Goal: Information Seeking & Learning: Learn about a topic

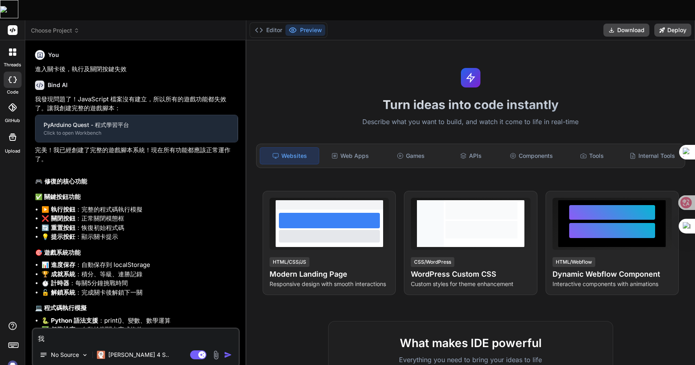
type textarea "x"
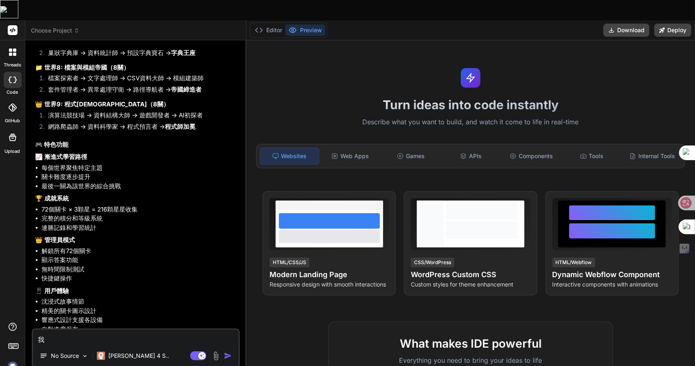
scroll to position [2689, 0]
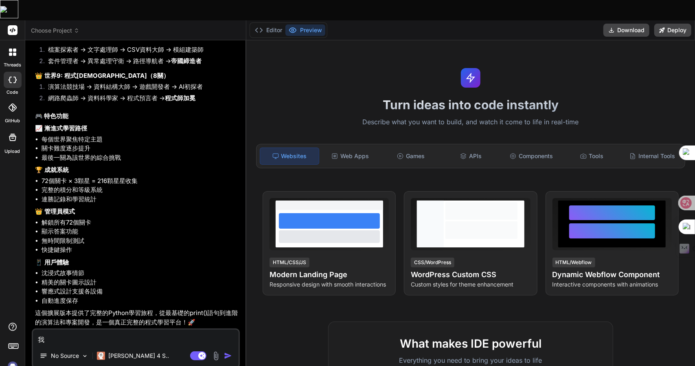
click at [151, 296] on li "自動進度保存" at bounding box center [140, 300] width 197 height 9
click at [83, 329] on textarea "我" at bounding box center [136, 336] width 206 height 15
type textarea "x"
click at [262, 26] on icon at bounding box center [259, 30] width 8 height 8
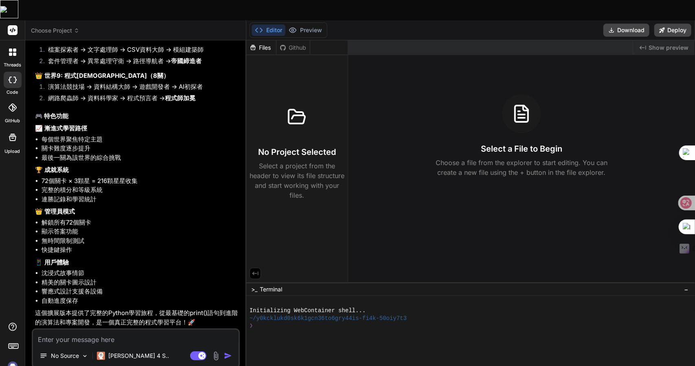
click at [52, 26] on span "Choose Project" at bounding box center [55, 30] width 48 height 8
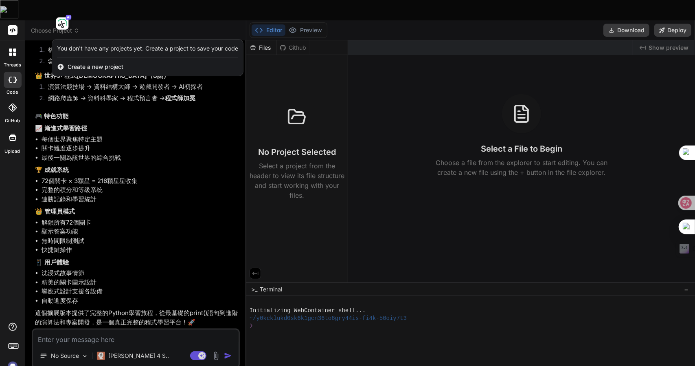
click at [172, 44] on div "You don't have any projects yet. Create a project to save your code" at bounding box center [147, 48] width 181 height 8
click at [59, 10] on div at bounding box center [347, 183] width 695 height 366
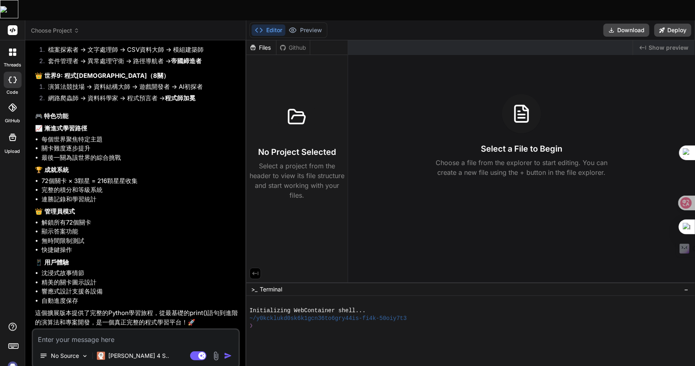
click at [59, 26] on span "Choose Project" at bounding box center [55, 30] width 48 height 8
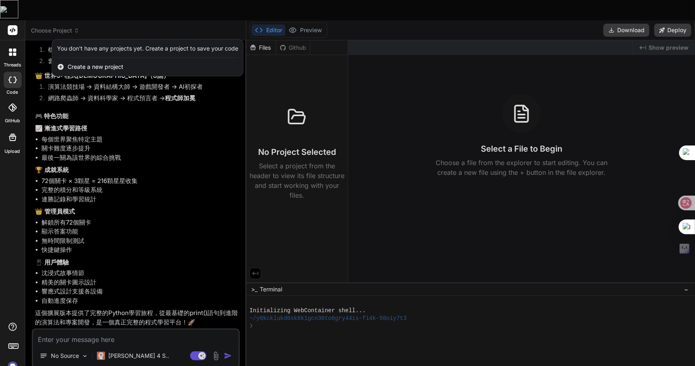
click at [59, 9] on div at bounding box center [347, 183] width 695 height 366
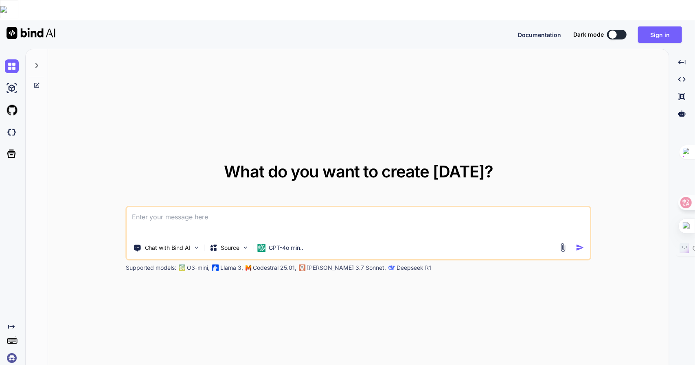
type textarea "x"
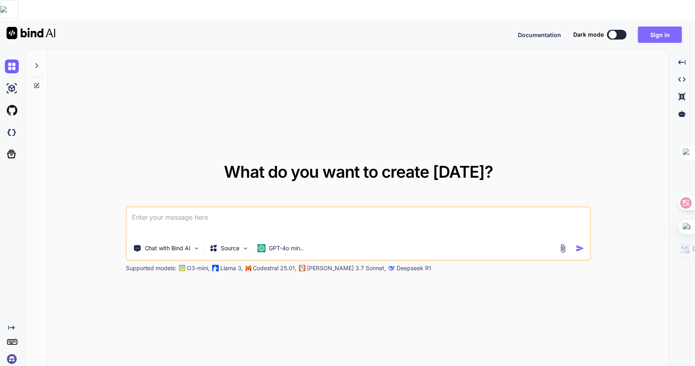
click at [676, 26] on button "Sign in" at bounding box center [660, 34] width 44 height 16
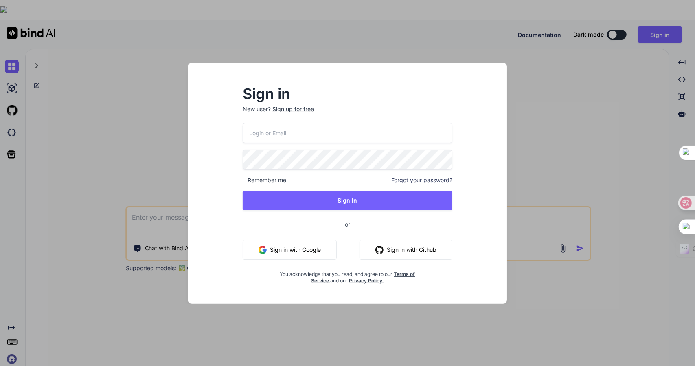
type input "adam300410wu@hotmail.com"
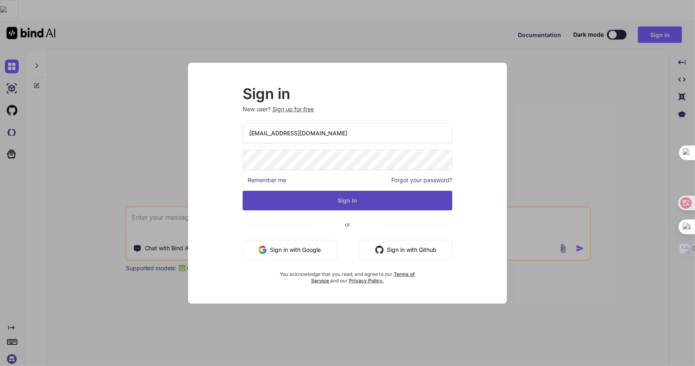
click at [328, 197] on button "Sign In" at bounding box center [348, 201] width 210 height 20
click at [384, 203] on button "Sign In" at bounding box center [348, 201] width 210 height 20
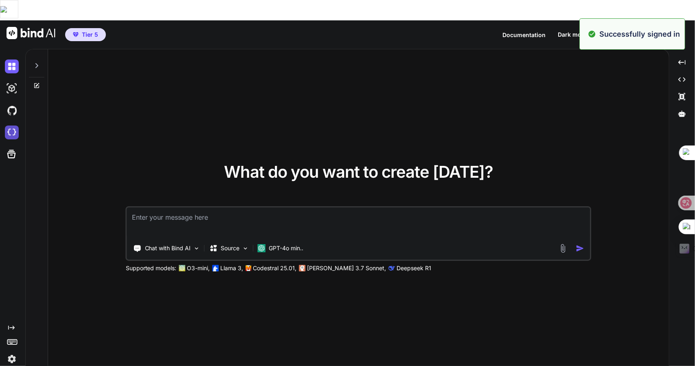
type textarea "x"
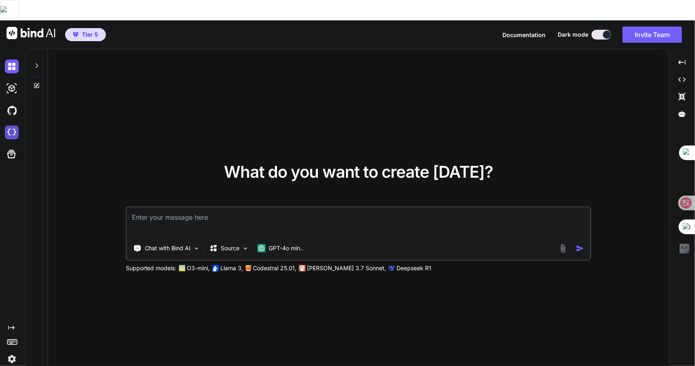
click at [11, 125] on img at bounding box center [12, 132] width 14 height 14
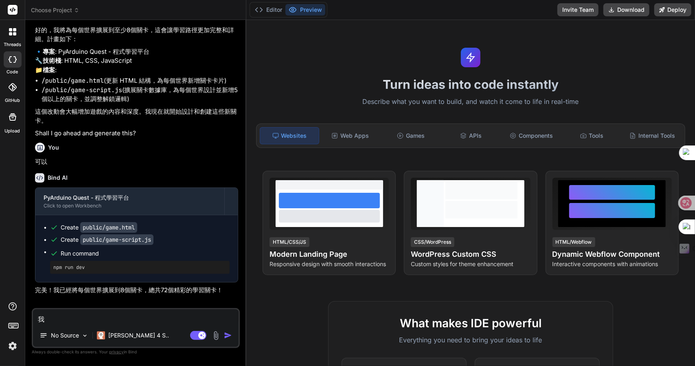
scroll to position [2012, 0]
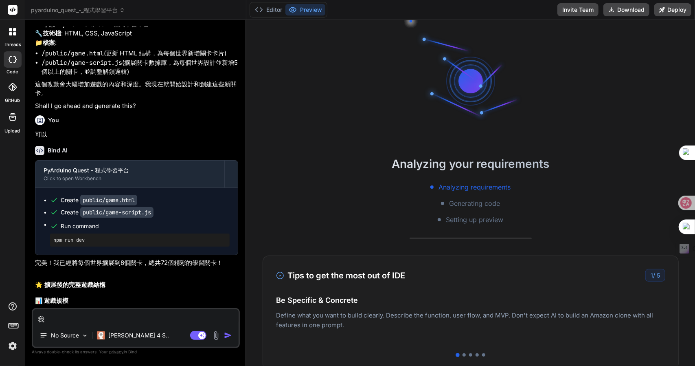
click at [83, 111] on div "好的，我將為每個世界擴展到至少8個關卡，這會讓學習路徑更加完整和詳細。計畫如下： 🔹 專案 : PyArduino Quest - 程式學習平台 🔧 技術棧 …" at bounding box center [136, 54] width 203 height 112
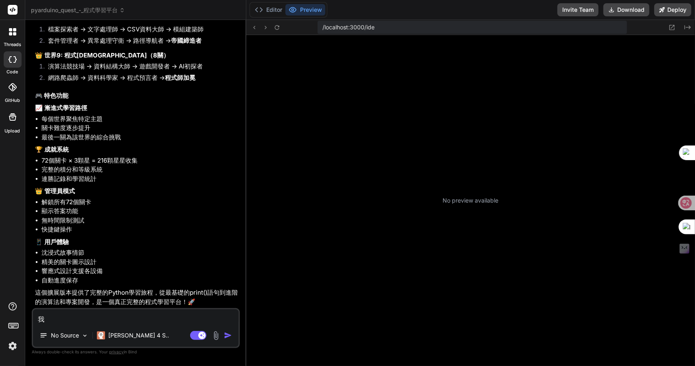
scroll to position [289, 0]
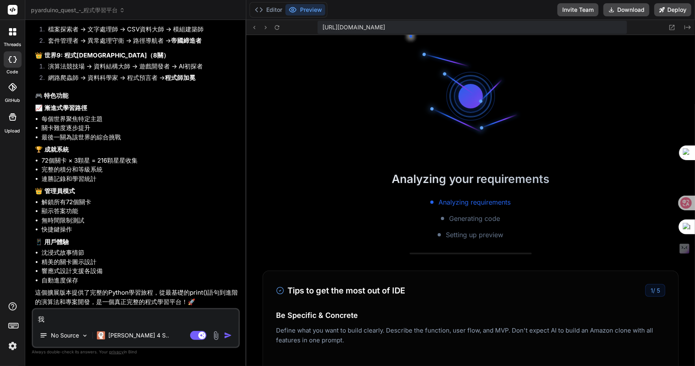
type textarea "x"
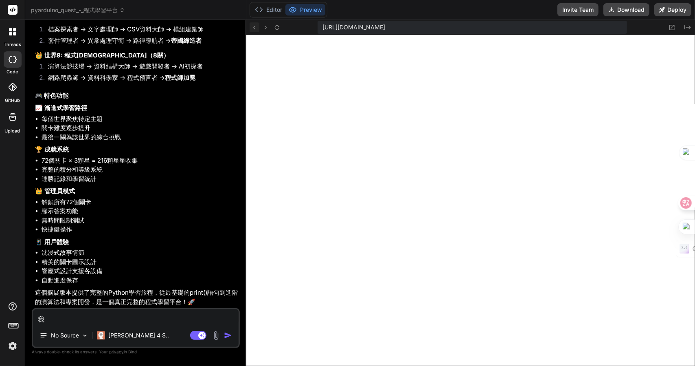
click at [256, 26] on icon at bounding box center [254, 27] width 7 height 7
click at [96, 314] on div "Documentation Blog" at bounding box center [76, 294] width 110 height 41
click at [139, 321] on textarea "我" at bounding box center [136, 316] width 206 height 15
type textarea "我d"
type textarea "x"
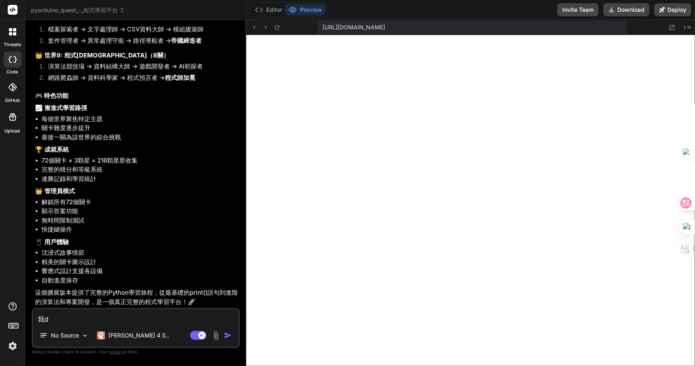
type textarea "我du"
type textarea "x"
type textarea "我dup"
type textarea "x"
type textarea "我dup"
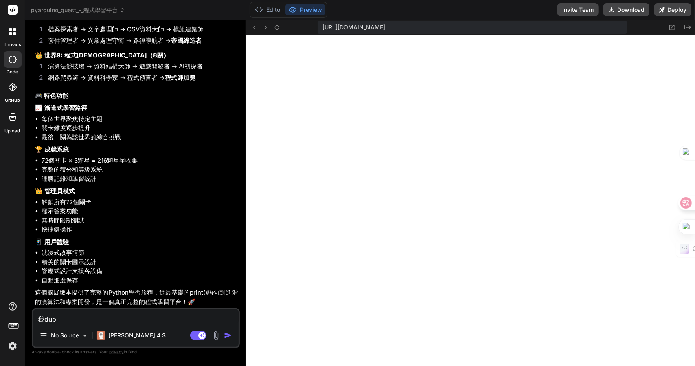
type textarea "x"
type textarea "我dup"
type textarea "x"
type textarea "我du"
type textarea "x"
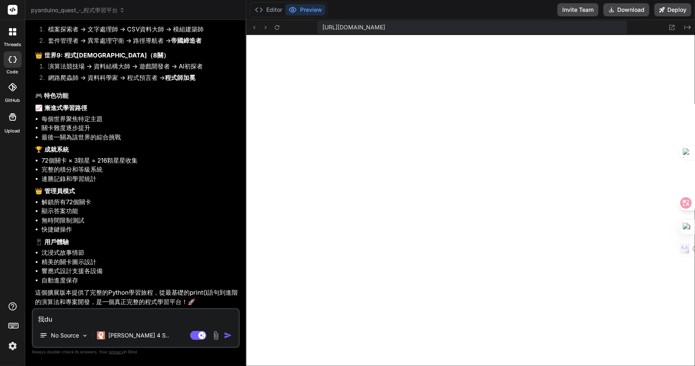
type textarea "我d"
type textarea "x"
type textarea "我"
type textarea "x"
type textarea "我木"
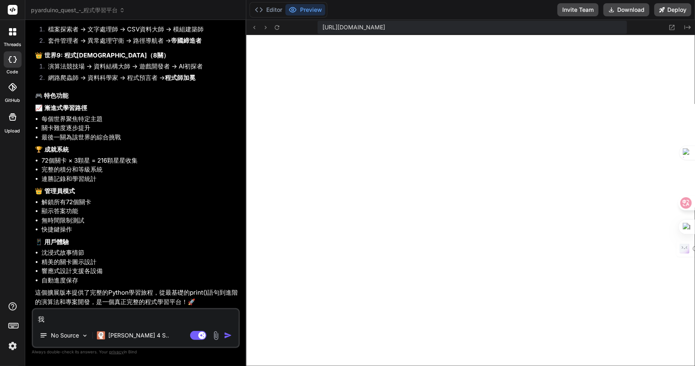
type textarea "x"
type textarea "我木山"
type textarea "x"
type textarea "我木山心"
type textarea "x"
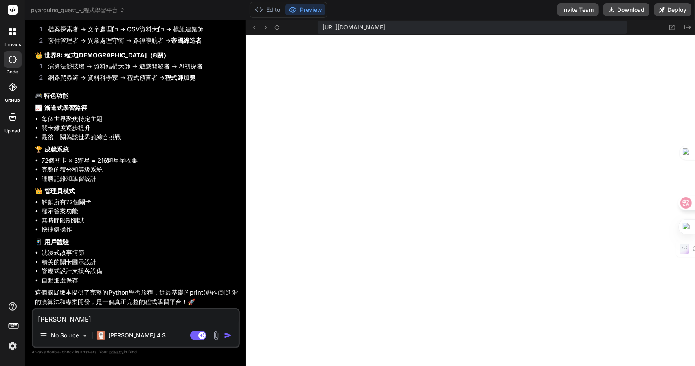
type textarea "我想"
type textarea "x"
type textarea "我想水"
type textarea "x"
type textarea "我想水竹"
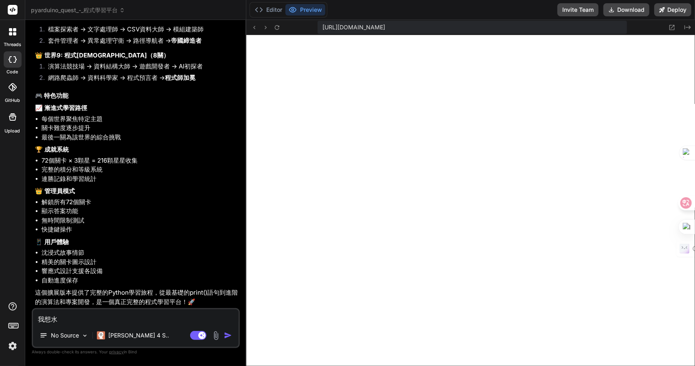
type textarea "x"
type textarea "我想水竹金"
type textarea "x"
type textarea "我想水竹金弓"
type textarea "x"
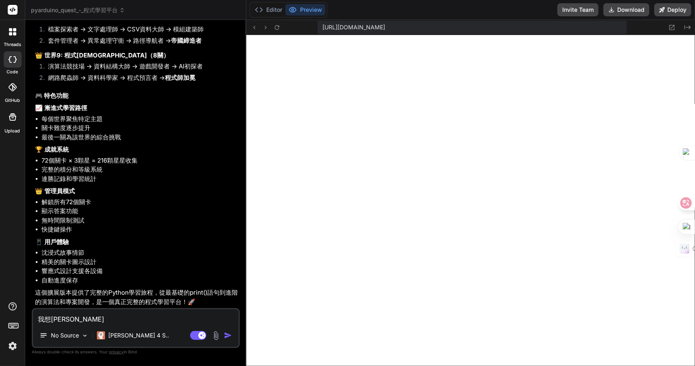
type textarea "我想瀏"
type textarea "x"
type textarea "我想瀏尸"
type textarea "x"
type textarea "我想瀏尸田"
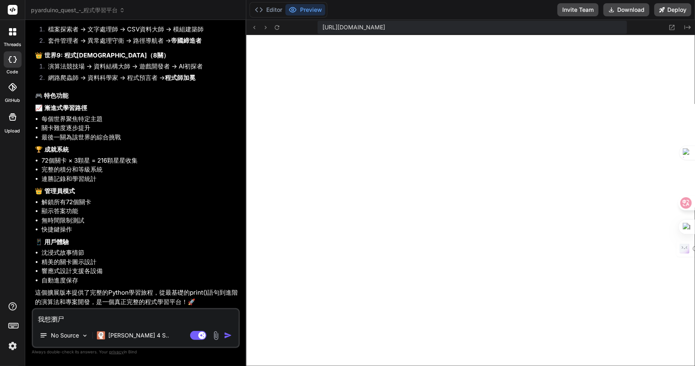
type textarea "x"
type textarea "我想瀏尸田月"
type textarea "x"
type textarea "我想瀏尸田月山"
type textarea "x"
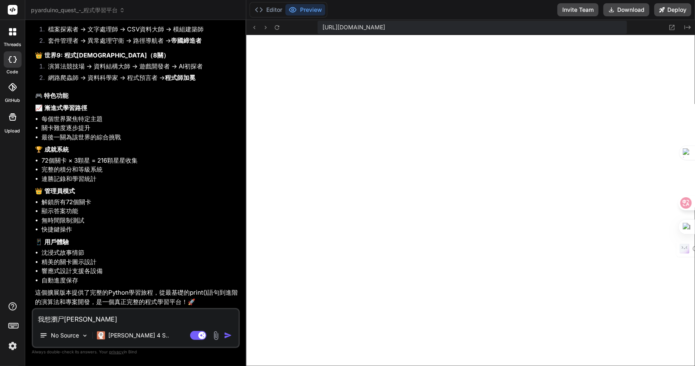
type textarea "我想瀏尸田月山山"
type textarea "x"
type textarea "我想瀏覽"
type textarea "x"
type textarea "我想瀏覽卜"
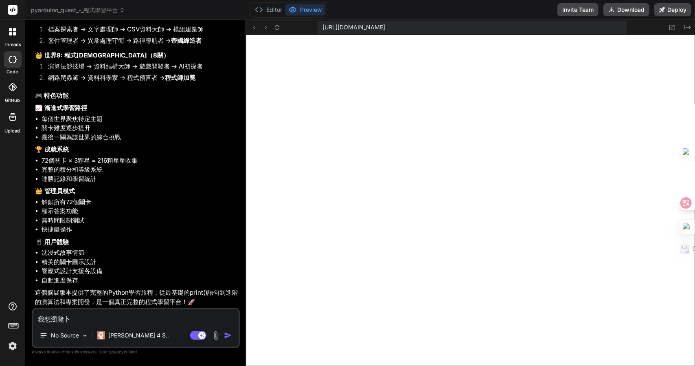
type textarea "x"
type textarea "我想瀏覽卜口"
type textarea "x"
type textarea "我想瀏覽卜口田"
type textarea "x"
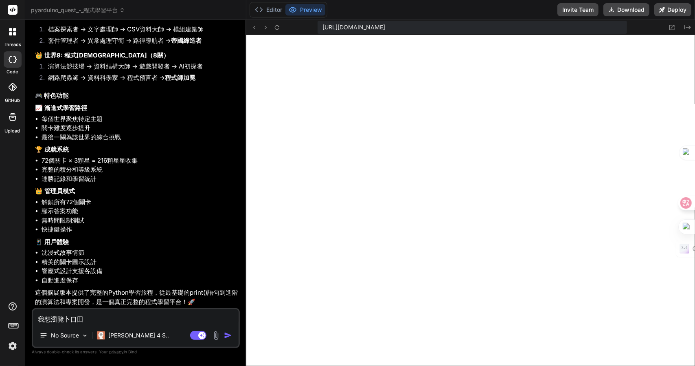
type textarea "我想瀏覽卜口田木"
type textarea "x"
type textarea "我想瀏覽課"
type textarea "x"
type textarea "我想瀏覽課竹"
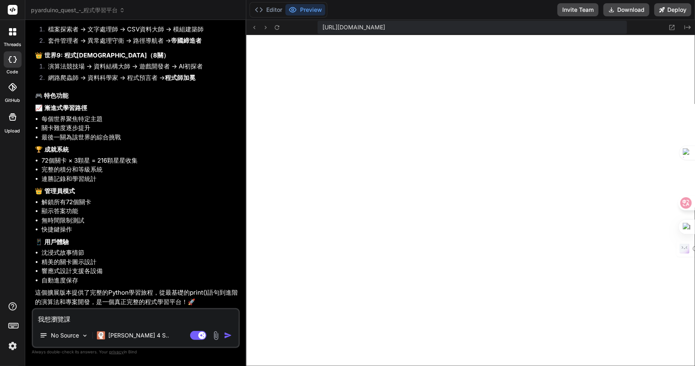
type textarea "x"
type textarea "我想瀏覽課竹木"
type textarea "x"
type textarea "我想瀏覽課竹木口"
type textarea "x"
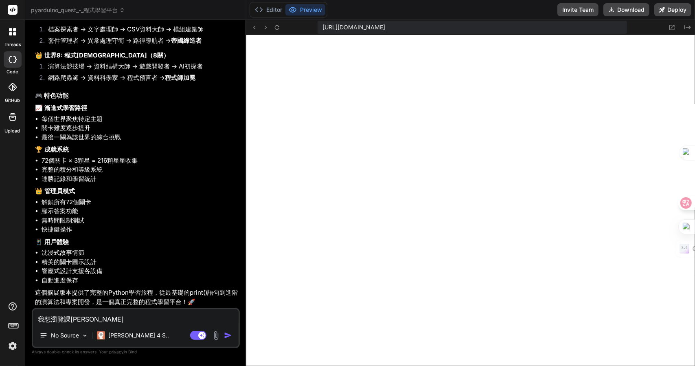
type textarea "我想瀏覽課竹木口竹"
type textarea "x"
type textarea "我想瀏覽課竹木口竹土"
type textarea "x"
type textarea "我想瀏覽課程"
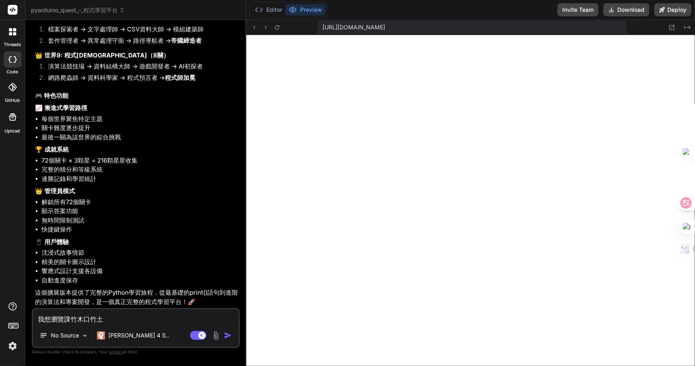
type textarea "x"
type textarea "我想瀏覽課程Z"
type textarea "x"
type textarea "我想瀏覽課程Z難"
type textarea "x"
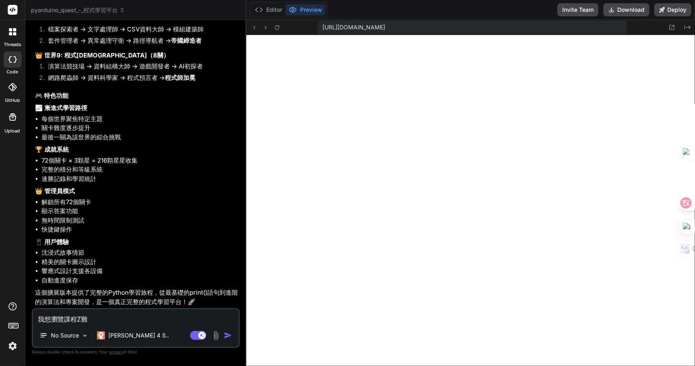
type textarea "我想瀏覽課程Z難日"
type textarea "x"
type textarea "我想瀏覽課程Z難日月"
type textarea "x"
type textarea "我想瀏覽課程，"
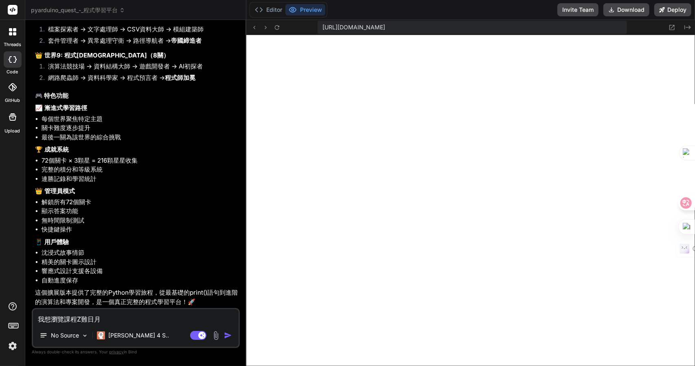
type textarea "x"
type textarea "我想瀏覽課程"
type textarea "x"
type textarea "我想瀏覽課程日"
type textarea "x"
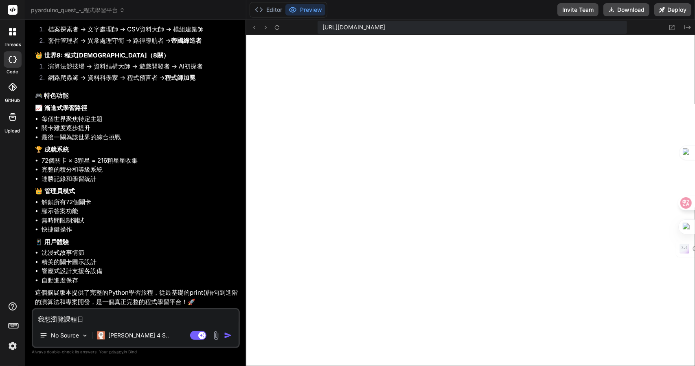
type textarea "我想瀏覽課程日一"
type textarea "x"
type textarea "我想瀏覽課程日一卜"
type textarea "x"
type textarea "我想瀏覽課程日一卜人"
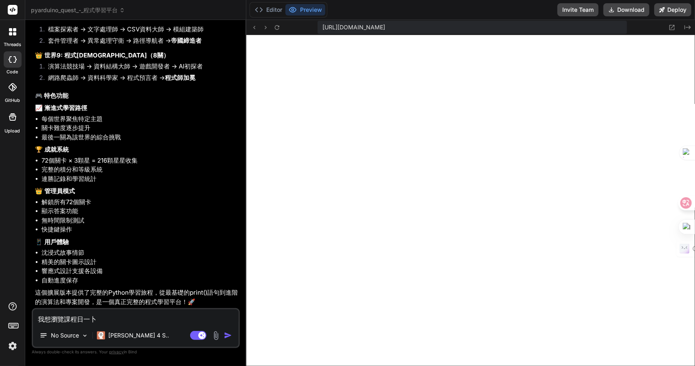
type textarea "x"
type textarea "我想瀏覽課程是"
type textarea "x"
type textarea "我想瀏覽課程是口"
type textarea "x"
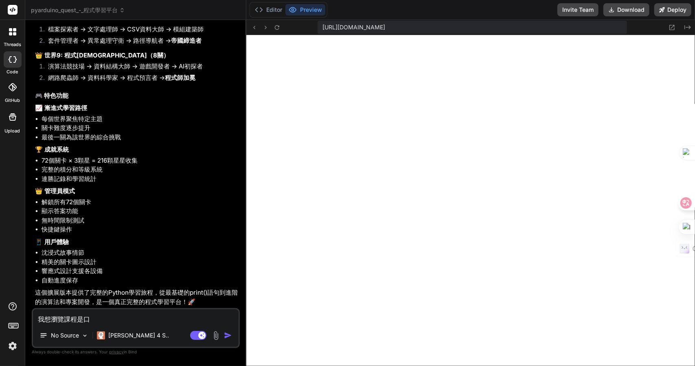
type textarea "我想瀏覽課程是口大"
type textarea "x"
type textarea "我想瀏覽課程是口大尸"
type textarea "x"
type textarea "我想瀏覽課程是另"
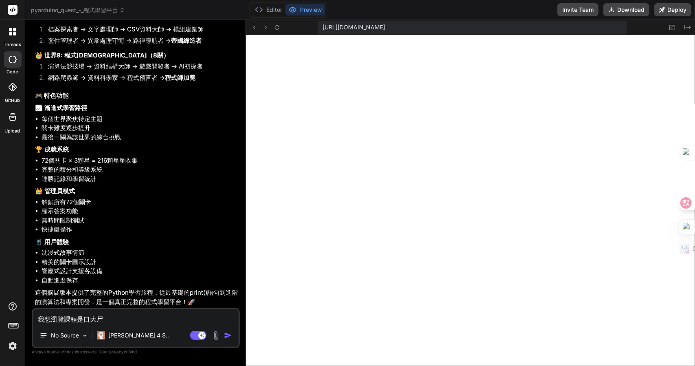
type textarea "x"
type textarea "我想瀏覽課程是另弓"
type textarea "x"
type textarea "我想瀏覽課程是另弓戈"
type textarea "x"
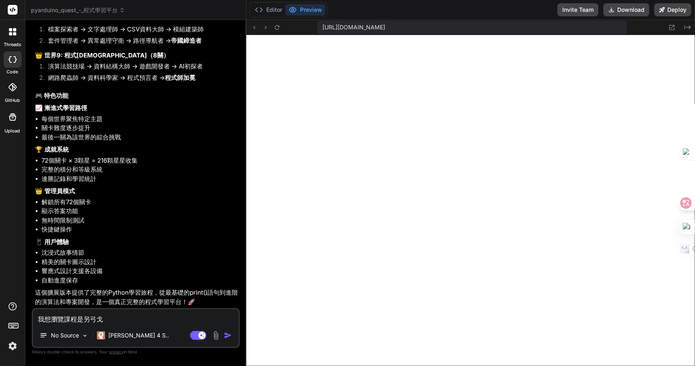
type textarea "我想瀏覽課程是另弓戈廿"
type textarea "x"
type textarea "我想瀏覽課程是另"
type textarea "x"
type textarea "我想瀏覽課程是另弓"
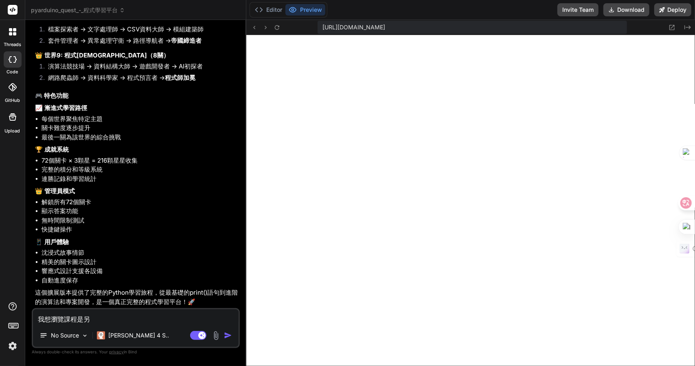
type textarea "x"
type textarea "我想瀏覽課程是另弓戈"
type textarea "x"
type textarea "我想瀏覽課程是另弓戈卜"
type textarea "x"
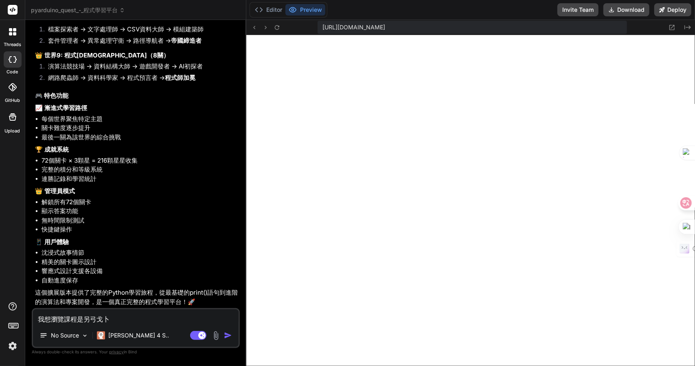
type textarea "我想瀏覽課程是另外"
type textarea "x"
type textarea "我想瀏覽課程是另外一"
type textarea "x"
type textarea "我想瀏覽課程是另外一人"
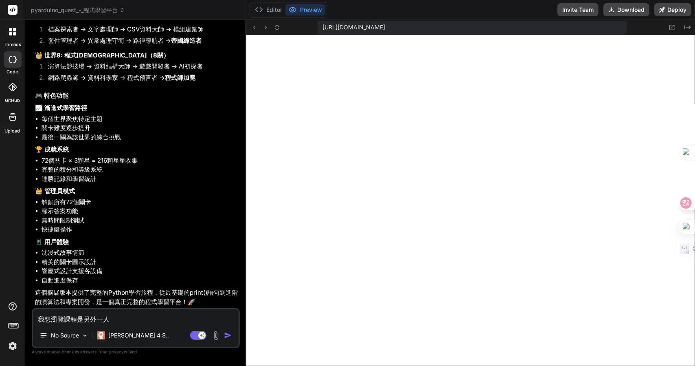
type textarea "x"
type textarea "我想瀏覽課程是另外一人田"
type textarea "x"
type textarea "我想瀏覽課程是另外一人田十"
type textarea "x"
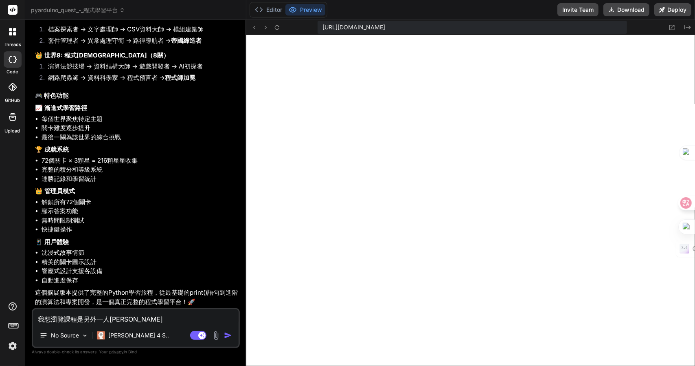
type textarea "我想瀏覽課程是另外一人田十口"
type textarea "x"
type textarea "我想瀏覽課程是另外一個"
type textarea "x"
type textarea "我想瀏覽課程是另外一個卜"
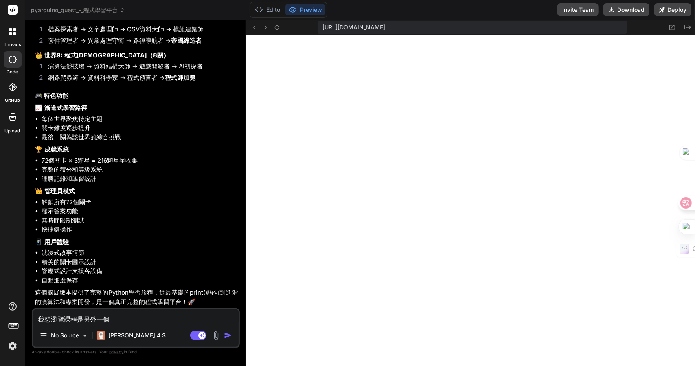
type textarea "x"
type textarea "我想瀏覽課程是另外一個卜口"
type textarea "x"
type textarea "我想瀏覽課程是另外一個卜口田"
type textarea "x"
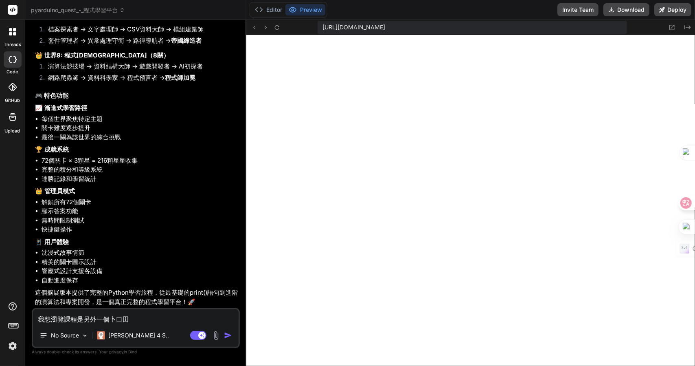
type textarea "我想瀏覽課程是另外一個卜口田木"
type textarea "x"
type textarea "我想瀏覽課程是另外一個課"
type textarea "x"
type textarea "我想瀏覽課程是另外一個課竹"
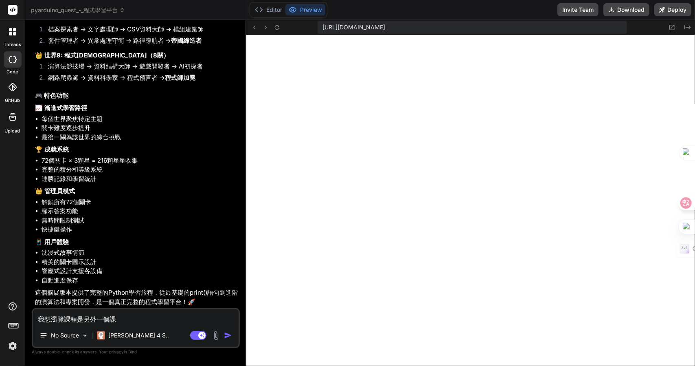
type textarea "x"
type textarea "我想瀏覽課程是另外一個課竹木"
type textarea "x"
type textarea "我想瀏覽課程是另外一個課竹木口"
type textarea "x"
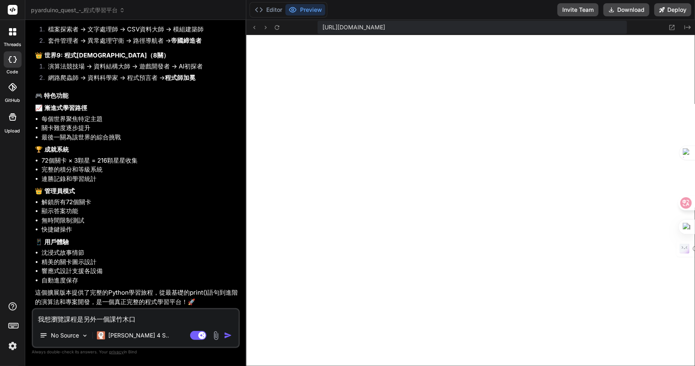
type textarea "我想瀏覽課程是另外一個課竹木口竹"
type textarea "x"
type textarea "我想瀏覽課程是另外一個課竹木口竹土"
type textarea "x"
type textarea "我想瀏覽課程是另外一個課程"
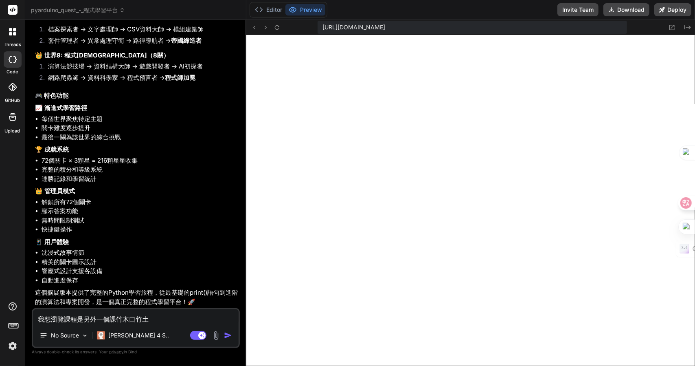
type textarea "x"
type textarea "我想瀏覽課程是另外一個課程Z"
type textarea "x"
type textarea "我想瀏覽課程是另外一個課程Z難"
type textarea "x"
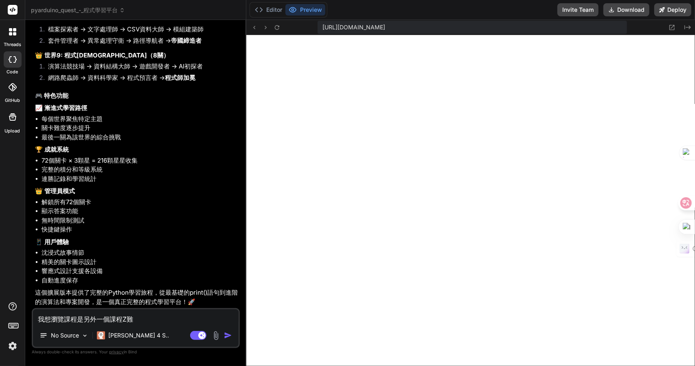
type textarea "我想瀏覽課程是另外一個課程Z難日"
type textarea "x"
type textarea "我想瀏覽課程是另外一個課程Z難日月"
type textarea "x"
type textarea "我想瀏覽課程是另外一個課程，"
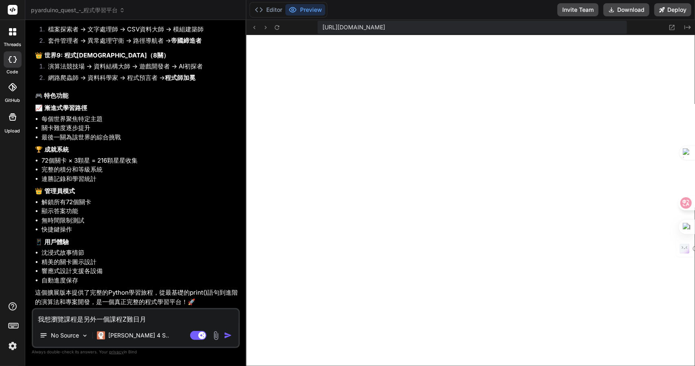
type textarea "x"
type textarea "我想瀏覽課程是另外一個課程，十"
type textarea "x"
type textarea "我想瀏覽課程是另外一個課程，十木"
type textarea "x"
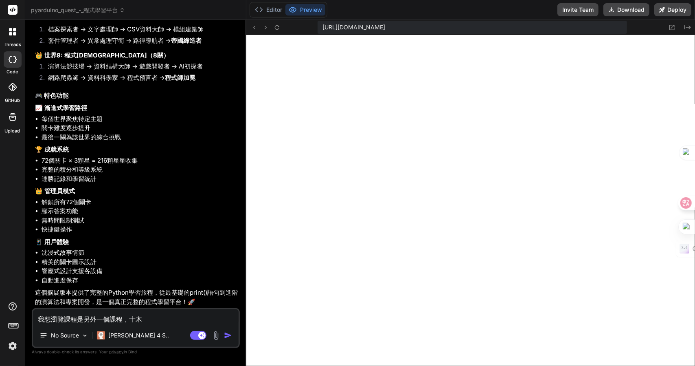
type textarea "我想瀏覽課程是另外一個課程，十木人"
type textarea "x"
type textarea "我想瀏覽課程是另外一個課程，十木人大"
type textarea "x"
type textarea "我想瀏覽課程是另外一個課程，教"
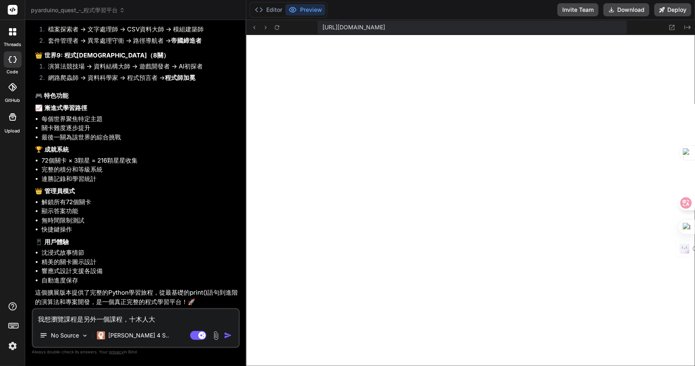
type textarea "x"
type textarea "我想瀏覽課程是另外一個課程，教手"
type textarea "x"
type textarea "我想瀏覽課程是另外一個課程，教手月"
type textarea "x"
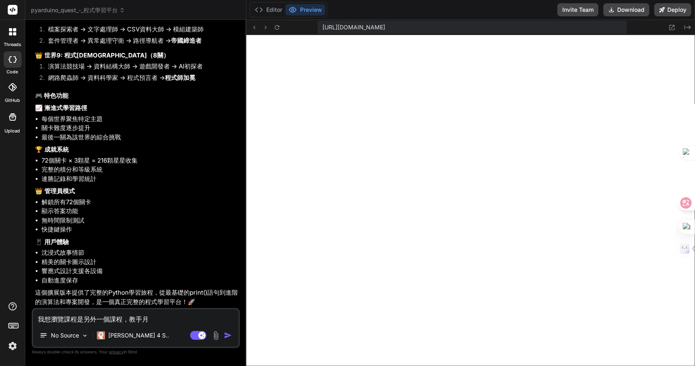
type textarea "我想瀏覽課程是另外一個課程，教手月月"
type textarea "x"
type textarea "我想瀏覽課程是另外一個課程，教手月月水"
type textarea "x"
type textarea "我想瀏覽課程是另外一個課程，教授"
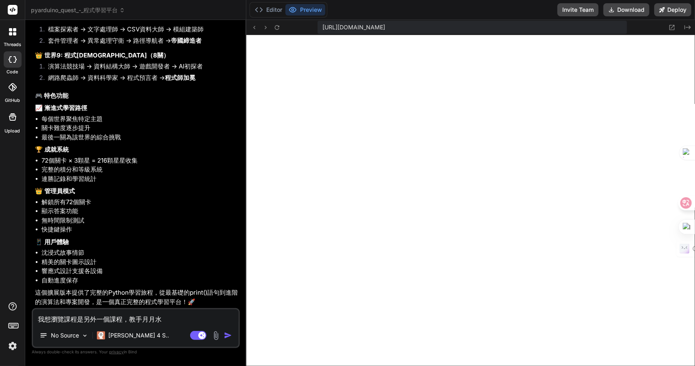
type textarea "x"
type textarea "我想瀏覽課程是另外一個課程，教授竹"
type textarea "x"
type textarea "我想瀏覽課程是另外一個課程，教授竹水"
type textarea "x"
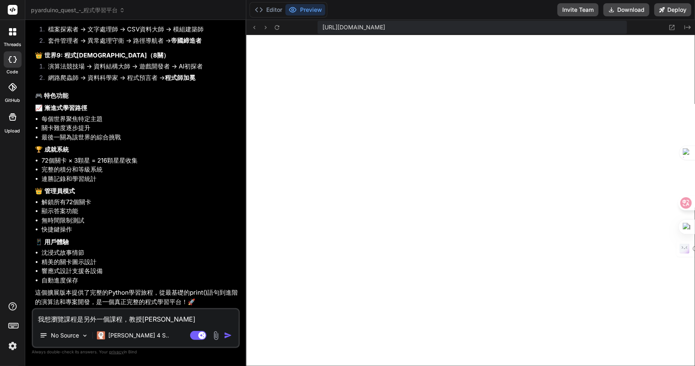
type textarea "我想瀏覽課程是另外一個課程，教授竹水口"
type textarea "x"
type textarea "我想瀏覽課程是另外一個課程，教授各"
type textarea "x"
type textarea "我想瀏覽課程是另外一個課程，教授各心"
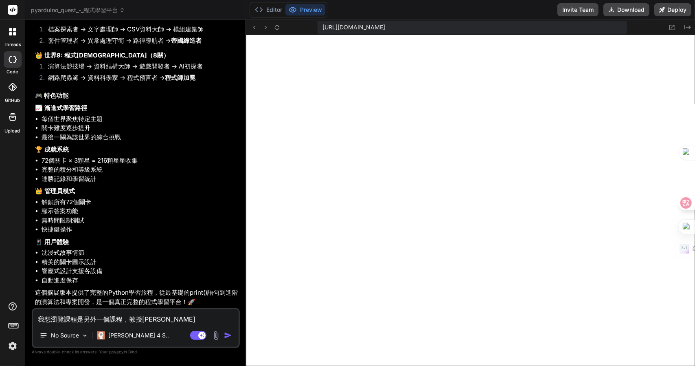
type textarea "x"
type textarea "我想瀏覽課程是另外一個課程，教授各心廿"
type textarea "x"
type textarea "我想瀏覽課程是另外一個課程，教授各世"
type textarea "x"
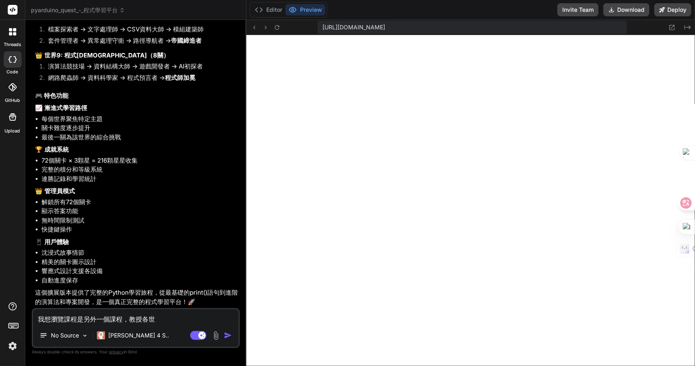
type textarea "我想瀏覽課程是另外一個課程，教授各世人"
type textarea "x"
type textarea "我想瀏覽課程是另外一個課程，教授各世人田"
type textarea "x"
type textarea "我想瀏覽課程是另外一個課程，教授各世人田中"
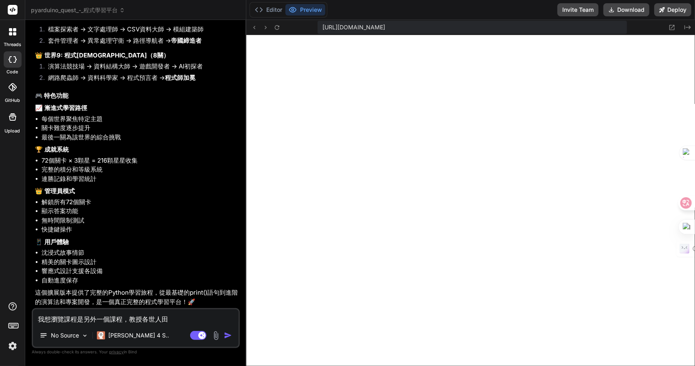
type textarea "x"
type textarea "我想瀏覽課程是另外一個課程，教授各世人田中中"
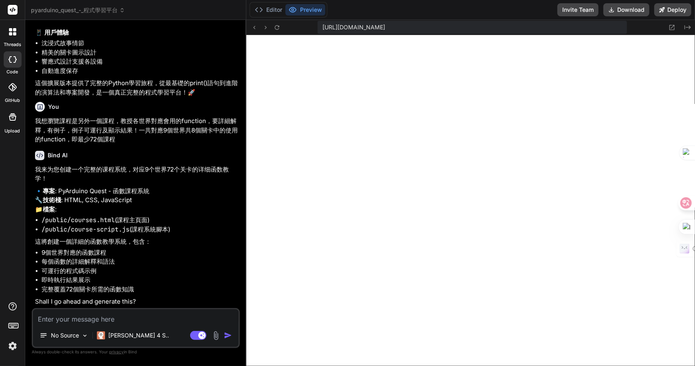
scroll to position [2917, 0]
click at [105, 318] on textarea at bounding box center [136, 316] width 206 height 15
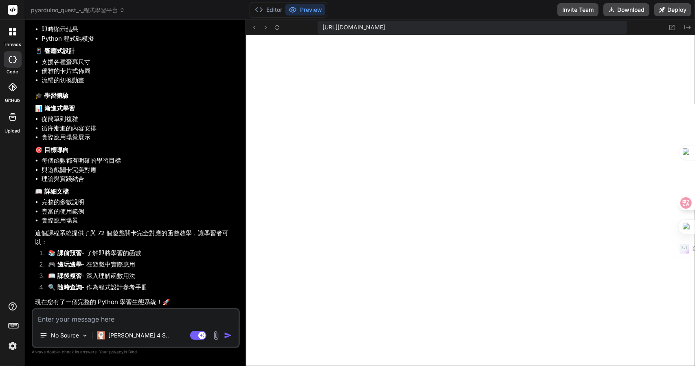
scroll to position [3836, 0]
click at [116, 317] on textarea at bounding box center [136, 316] width 206 height 15
click at [118, 319] on textarea at bounding box center [136, 316] width 206 height 15
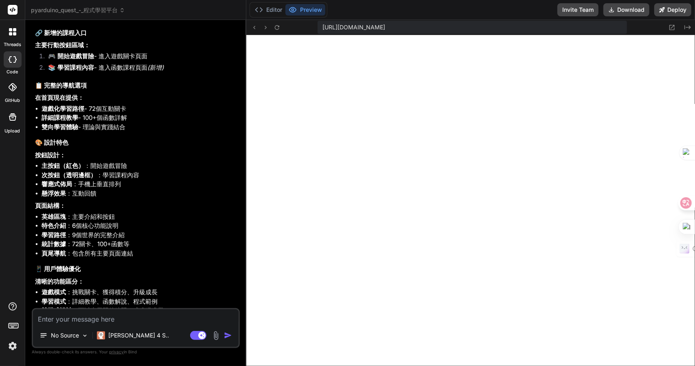
scroll to position [4377, 0]
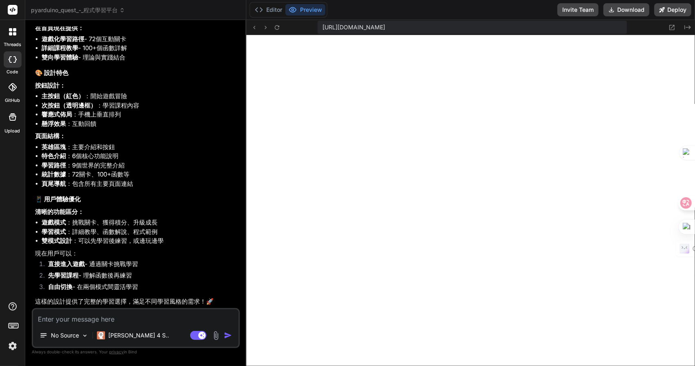
click at [274, 19] on div "Editor Preview Invite Team Download Deploy" at bounding box center [470, 10] width 449 height 20
click at [275, 24] on icon at bounding box center [277, 27] width 7 height 7
click at [276, 2] on div "Editor Preview" at bounding box center [289, 9] width 78 height 15
click at [272, 6] on button "Editor" at bounding box center [269, 9] width 34 height 11
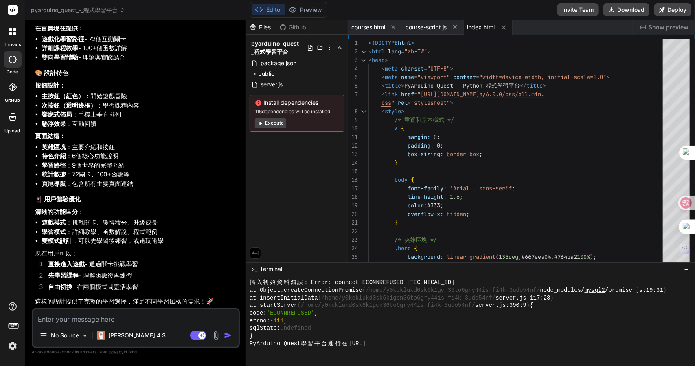
scroll to position [4336, 0]
click at [315, 8] on button "Preview" at bounding box center [305, 9] width 40 height 11
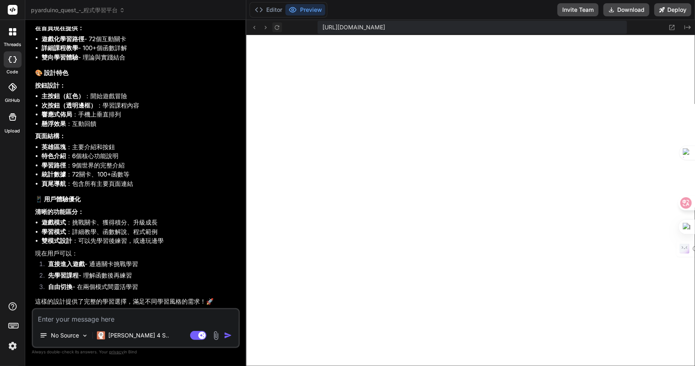
click at [279, 24] on icon at bounding box center [277, 27] width 7 height 7
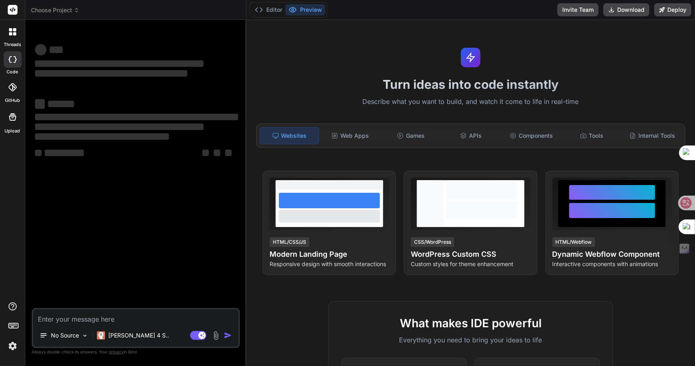
click at [71, 13] on span "Choose Project" at bounding box center [55, 10] width 48 height 8
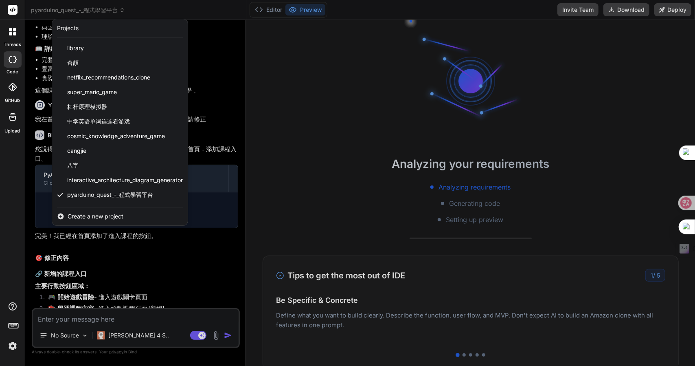
scroll to position [1919, 0]
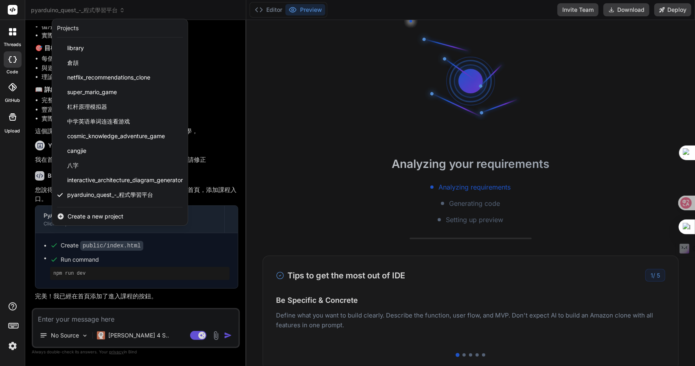
click at [301, 191] on div at bounding box center [347, 183] width 695 height 366
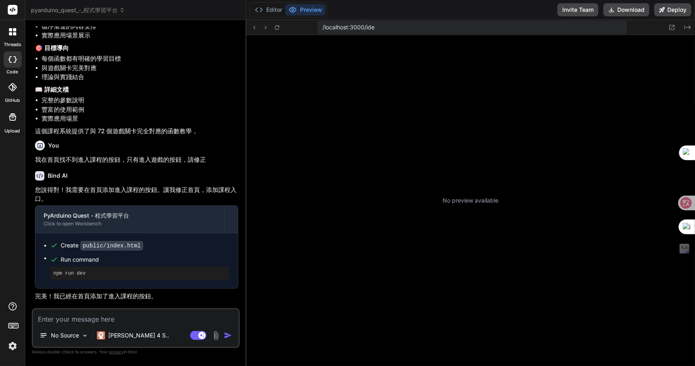
scroll to position [289, 0]
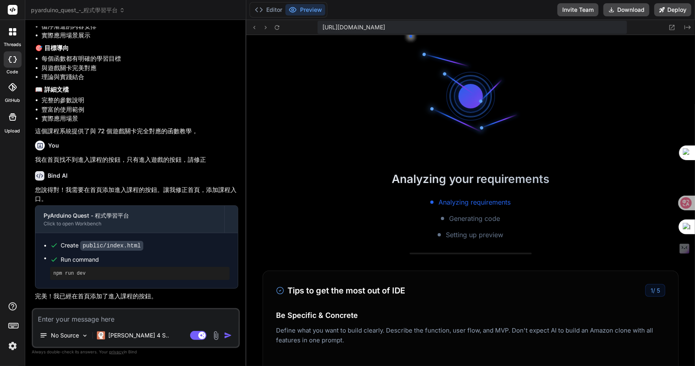
type textarea "x"
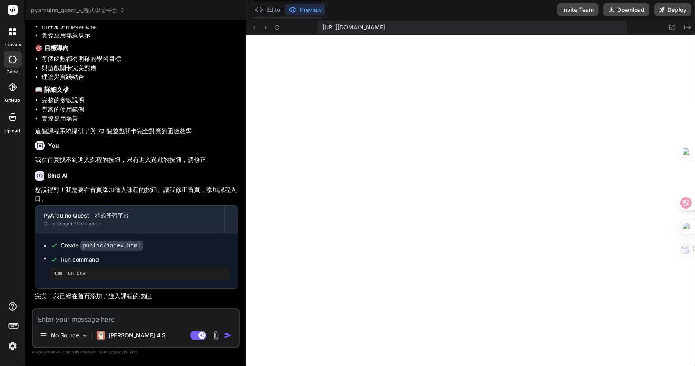
click at [103, 319] on textarea at bounding box center [136, 316] width 206 height 15
click at [83, 317] on textarea at bounding box center [136, 316] width 206 height 15
type textarea "<"
type textarea "x"
type textarea "<>"
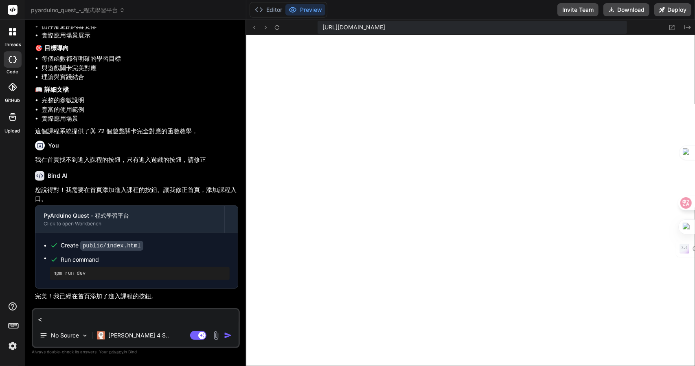
type textarea "x"
type textarea "</>"
type textarea "x"
type textarea "</l>"
type textarea "x"
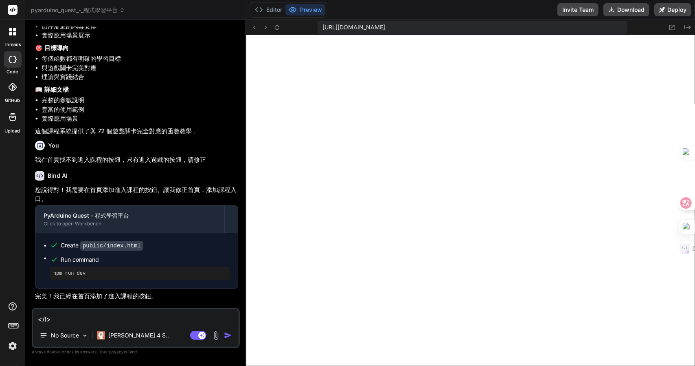
type textarea "</le>"
type textarea "x"
type textarea "</len>"
type textarea "x"
type textarea "十</len>"
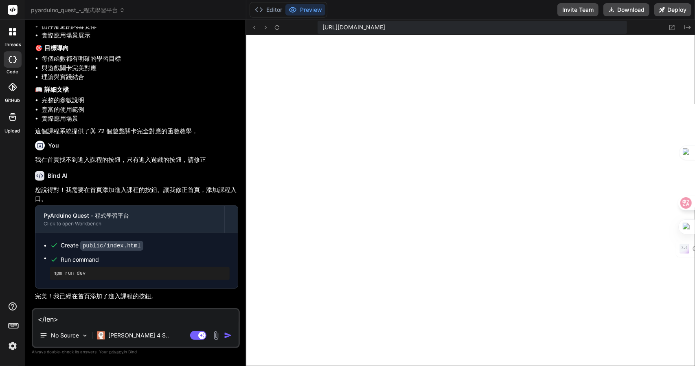
type textarea "x"
type textarea "十木</len>"
type textarea "x"
type textarea "十木人</len>"
type textarea "x"
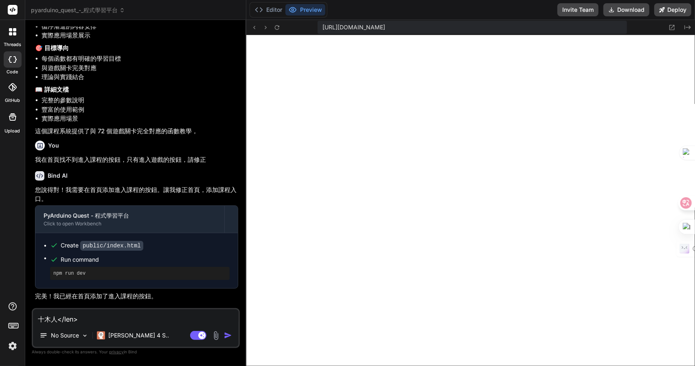
type textarea "十木人大</len>"
type textarea "x"
type textarea "[DEMOGRAPHIC_DATA]</len>"
type textarea "x"
type textarea "教竹</len>"
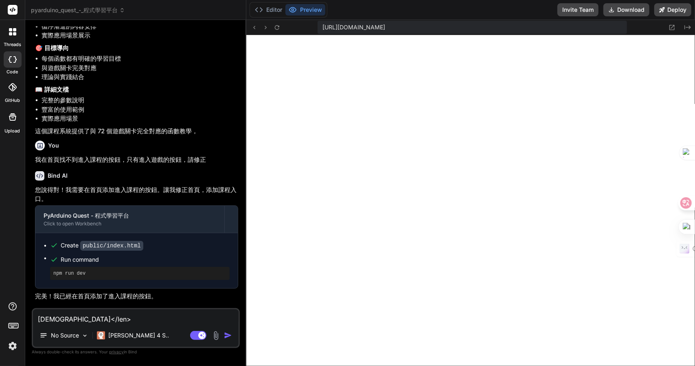
type textarea "x"
type textarea "教竹月</len>"
type textarea "x"
type textarea "教[PERSON_NAME]</len>"
type textarea "x"
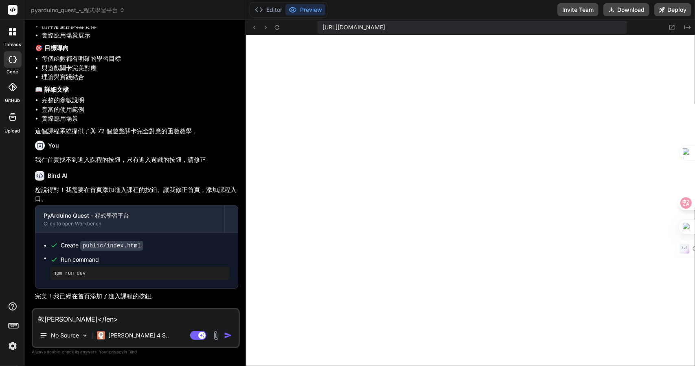
type textarea "教[PERSON_NAME]</len>"
type textarea "x"
type textarea "教學</len>"
type textarea "x"
type textarea "教學中</len>"
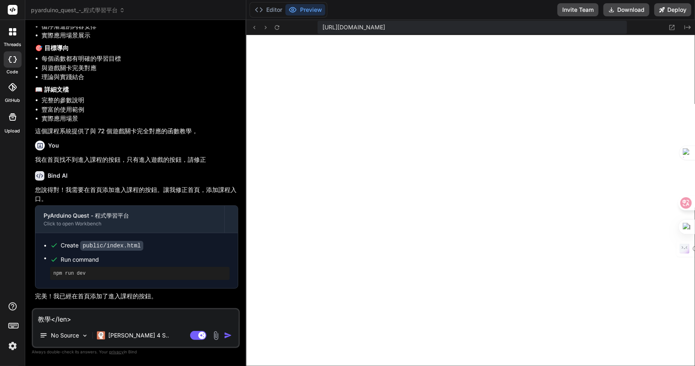
type textarea "x"
type textarea "教學中Z</len>"
type textarea "x"
type textarea "教學中Z難</len>"
type textarea "x"
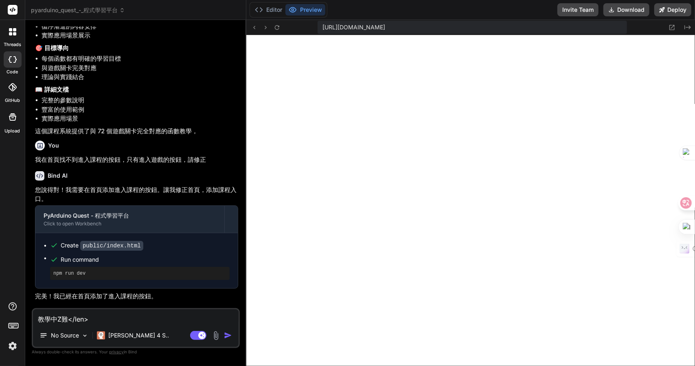
type textarea "教學中Z難日</len>"
type textarea "x"
type textarea "教學中Z難日月</len>"
type textarea "x"
type textarea "教學中，</len>"
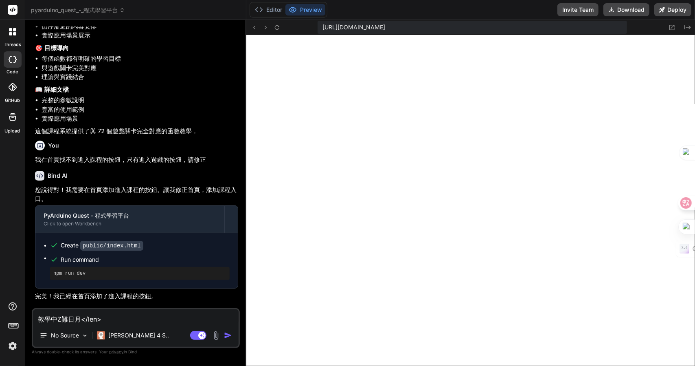
type textarea "x"
type textarea "教學中，</len>竹"
type textarea "x"
type textarea "教學中，</len>竹日"
type textarea "x"
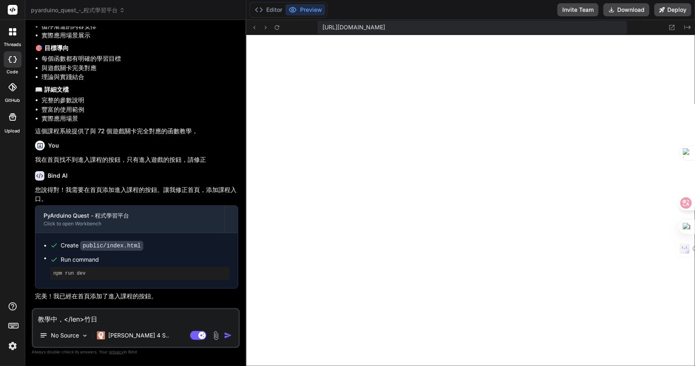
type textarea "教學中，</len>竹日心"
type textarea "x"
type textarea "教學中，</len>竹日心戈"
type textarea "x"
type textarea "教學中，</len>的"
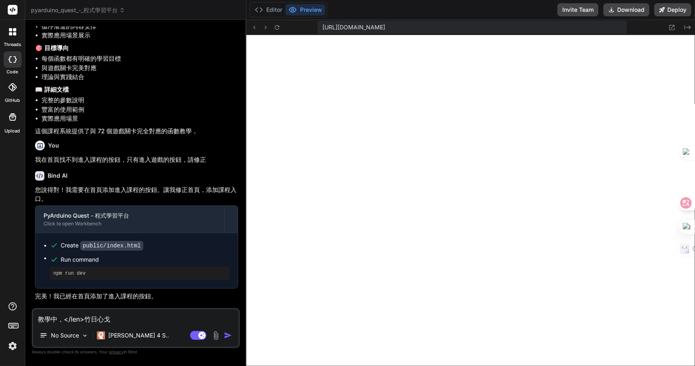
type textarea "x"
type textarea "教學中，</len>的土"
type textarea "x"
type textarea "教學中，</len>的土十"
type textarea "x"
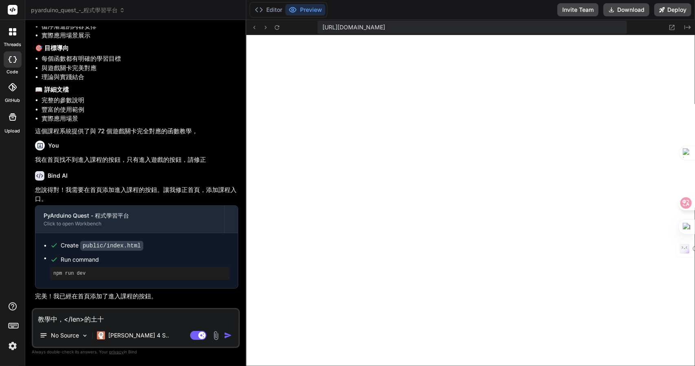
type textarea "教學中，</len>的土十大"
type textarea "x"
type textarea "教學中，</len>的土十大弓"
type textarea "x"
type textarea "教學中，</len>的執"
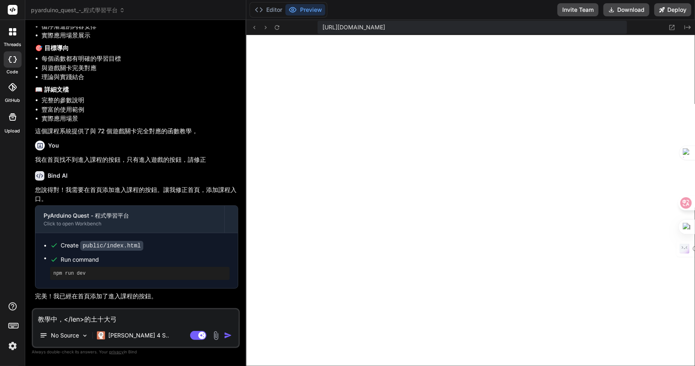
type textarea "x"
type textarea "教學中，</len>的執竹"
type textarea "x"
type textarea "教學中，</len>的執竹人"
type textarea "x"
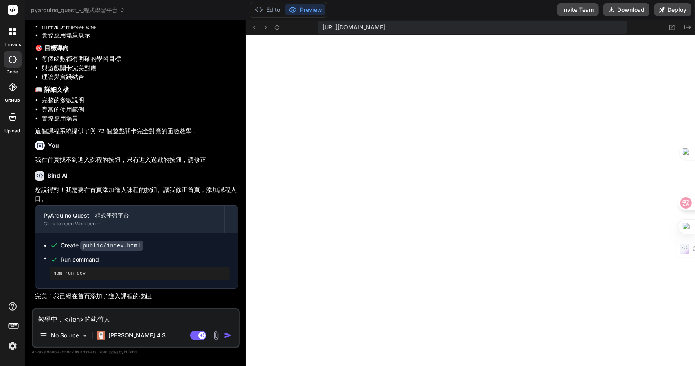
type textarea "教學中，</len>的執竹人一"
type textarea "x"
type textarea "教學中，</len>的執竹人一一"
type textarea "x"
type textarea "教學中，</len>的執竹人一一弓"
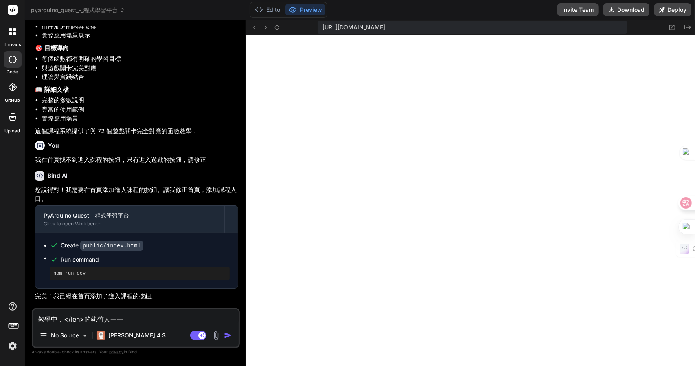
type textarea "x"
type textarea "教學中，</len>的執行"
type textarea "x"
type textarea "教學中，</len>的執行女"
type textarea "x"
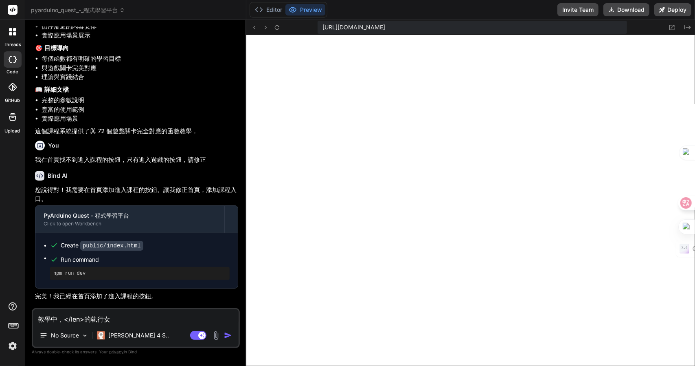
type textarea "教學中，</len>的執行女火"
type textarea "x"
type textarea "教學中，</len>的執行女火土"
type textarea "x"
type textarea "教學中，</len>的執行女火土口"
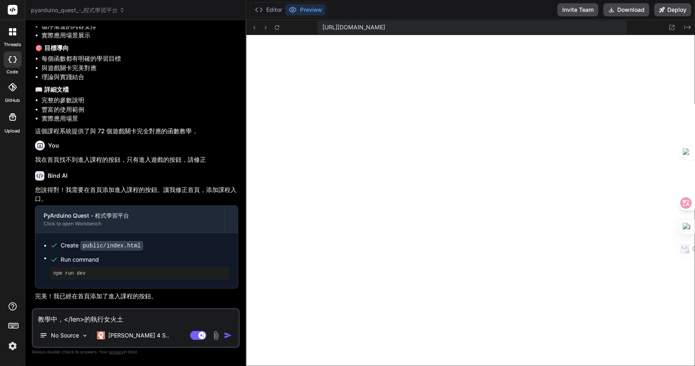
type textarea "x"
type textarea "教學中，</len>的執行結"
type textarea "x"
type textarea "教學中，</len>的執行[PERSON_NAME][PERSON_NAME]"
type textarea "x"
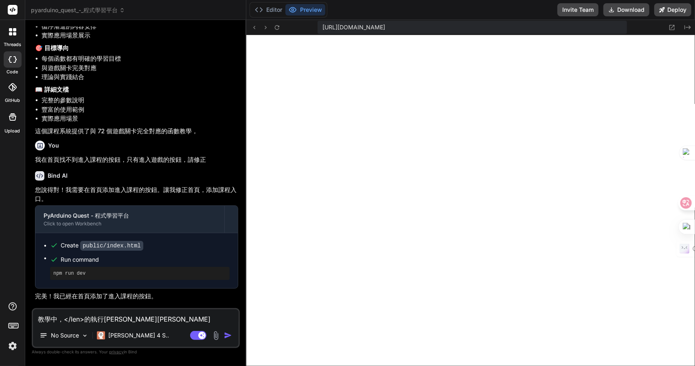
type textarea "教學中，</len>的執行結[PERSON_NAME]"
type textarea "x"
type textarea "教學中，</len>的執行結困"
type textarea "x"
type textarea "教學中，</len>的執行結果"
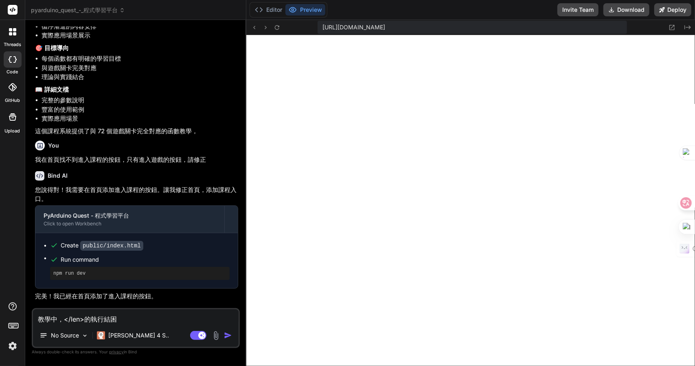
type textarea "x"
type textarea "教學中，</len>的執行結果女"
type textarea "x"
type textarea "教學中，</len>的執行結果"
type textarea "x"
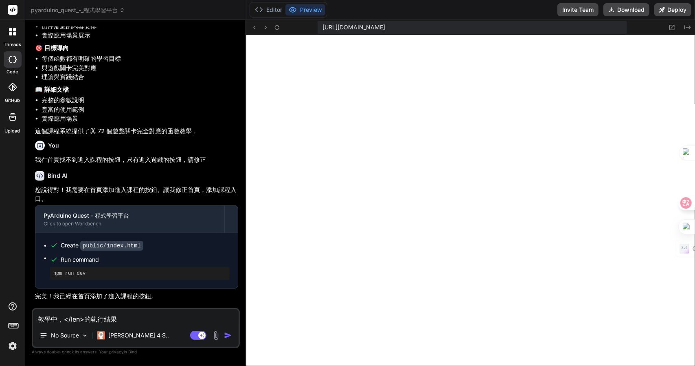
type textarea "教學中，</len>的執行結果日"
type textarea "x"
type textarea "教學中，</len>的執行結果日一"
type textarea "x"
type textarea "教學中，</len>的執行結果日一卜"
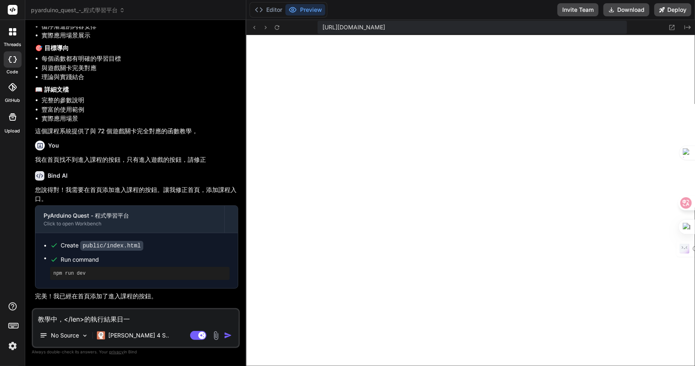
type textarea "x"
type textarea "教學中，</len>的執行結果日一卜人"
type textarea "x"
type textarea "教學中，</len>的執行結果是"
type textarea "x"
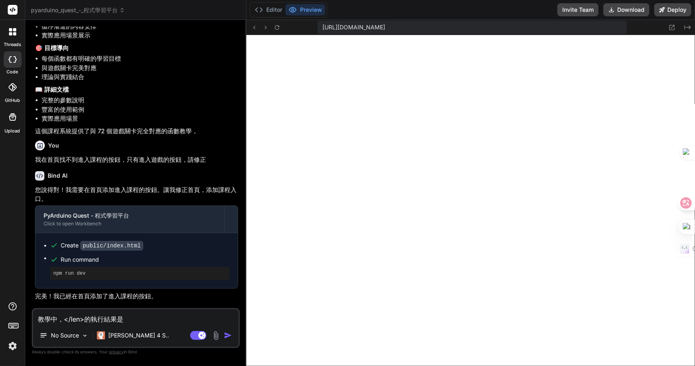
type textarea "教學中，</len>的執行結果是金"
type textarea "x"
type textarea "教學中，</len>的執行結果是金廿"
type textarea "x"
type textarea "教學中，</len>的執行結果是金廿日"
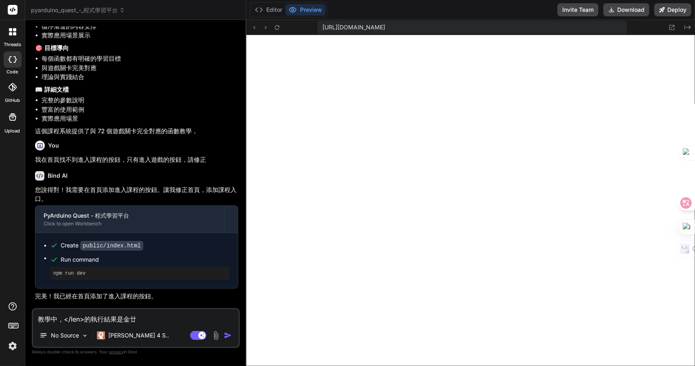
type textarea "x"
type textarea "教學中，</len>的執行結果是錯"
type textarea "x"
type textarea "教學中，</len>的執行結果是錯竹"
type textarea "x"
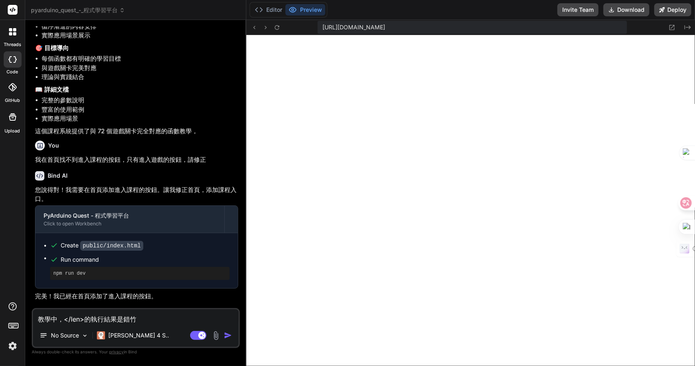
type textarea "教學中，</len>的執行結果是錯竹日"
type textarea "x"
type textarea "教學中，</len>的執行結果是錯竹日心"
type textarea "x"
type textarea "教學中，</len>的執行結果是錯竹日心戈"
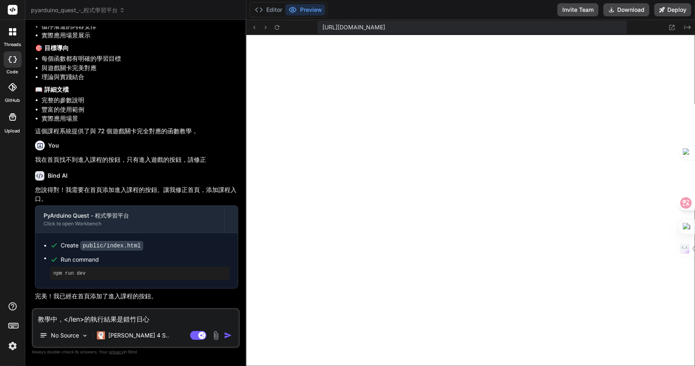
type textarea "x"
type textarea "教學中，</len>的執行結果是錯的"
type textarea "x"
type textarea "教學中，</len>的執行結果是錯的Z"
type textarea "x"
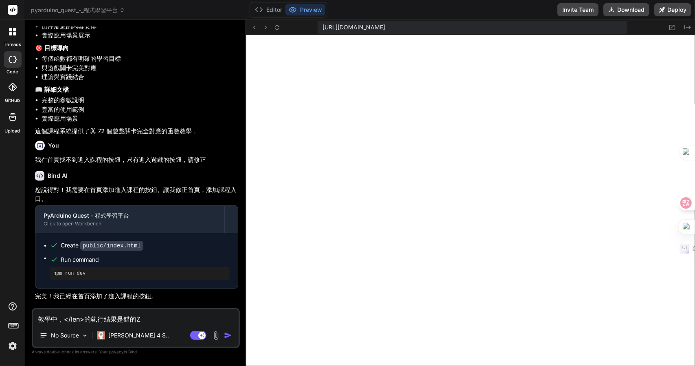
type textarea "教學中，</len>的執行結果是錯的Z難"
type textarea "x"
type textarea "教學中，</len>的執行結果是錯的Z難日"
type textarea "x"
type textarea "教學中，</len>的執行結果是錯的Z難日月"
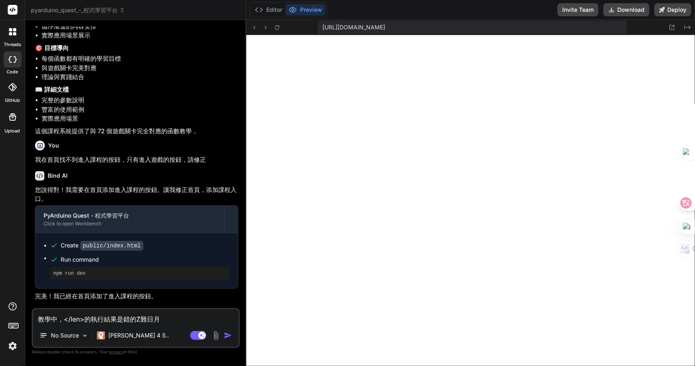
type textarea "x"
type textarea "教學中，</len>的執行結果是錯的，"
type textarea "x"
type textarea "教學中，</len>的執行結果是錯的，卜"
type textarea "x"
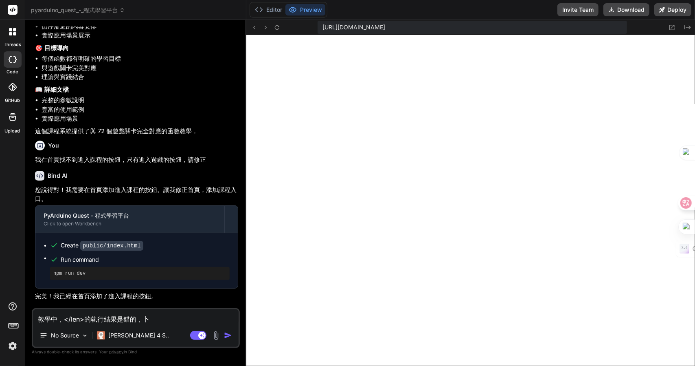
type textarea "教學中，</len>的執行結果是錯的，卜手"
type textarea "x"
type textarea "教學中，</len>的執行結果是錯的，卜手一"
type textarea "x"
type textarea "教學中，</len>的執行結果是錯的，卜手一月"
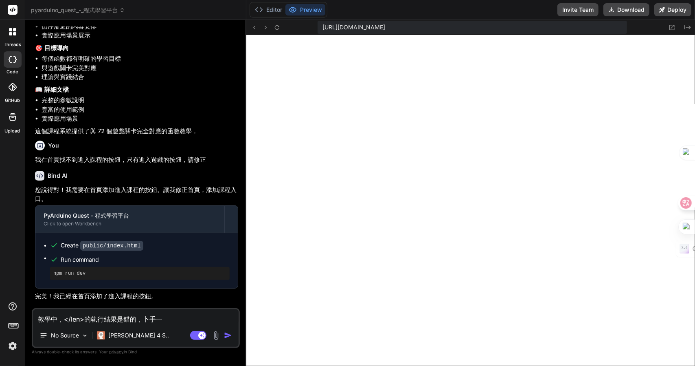
type textarea "x"
type textarea "教學中，</len>的執行結果是錯的，"
type textarea "x"
type textarea "教學中，</len>的執行結果是錯的，卜"
type textarea "x"
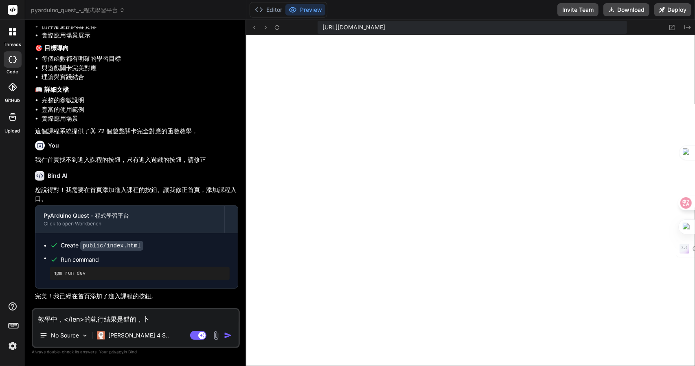
type textarea "教學中，</len>的執行結果是錯的，卜口"
type textarea "x"
type textarea "教學中，</len>的執行結果是錯的，卜口手"
type textarea "x"
type textarea "教學中，</len>的執行結果是錯的，卜口手一"
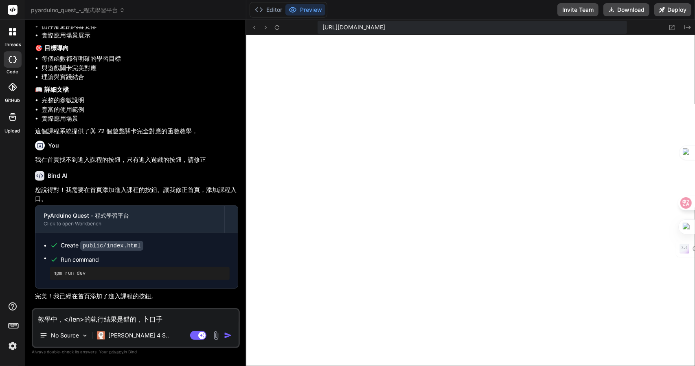
type textarea "x"
type textarea "教學中，</len>的執行結果是錯的，卜口手一月"
type textarea "x"
type textarea "教學中，</len>的執行結果是錯的，請"
type textarea "x"
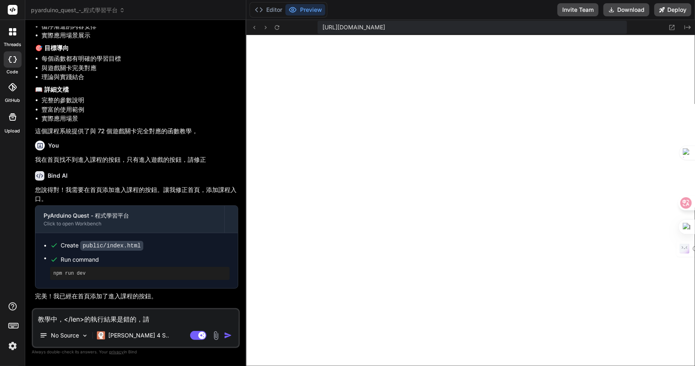
type textarea "教學中，</len>的執行結果是錯的，請人"
type textarea "x"
type textarea "教學中，</len>的執行結果是錯的，請人中"
type textarea "x"
type textarea "教學中，</len>的執行結果是錯的，請人中人"
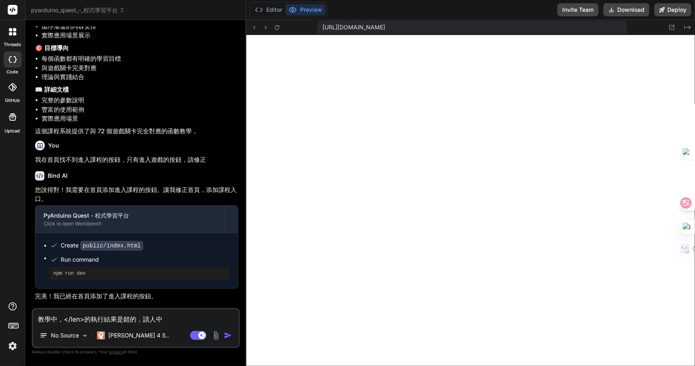
type textarea "x"
type textarea "教學中，</len>的執行結果是錯的，請人中人竹"
type textarea "x"
type textarea "教學中，</len>的執行結果是錯的，請修"
type textarea "x"
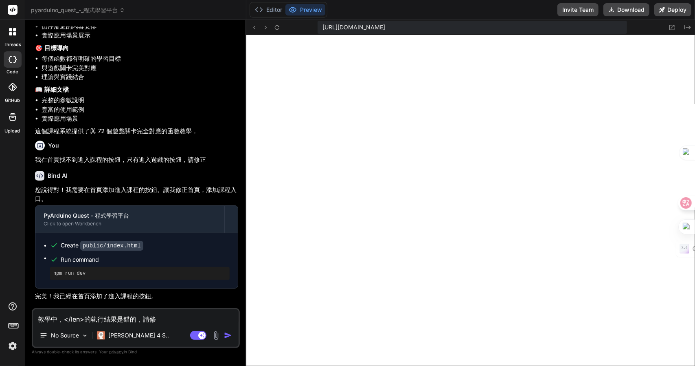
type textarea "教學中，</len>的執行結果是錯的，請修一"
type textarea "x"
type textarea "教學中，</len>的執行結果是錯的，請修一卜"
type textarea "x"
type textarea "教學中，</len>的執行結果是錯的，請修一卜中"
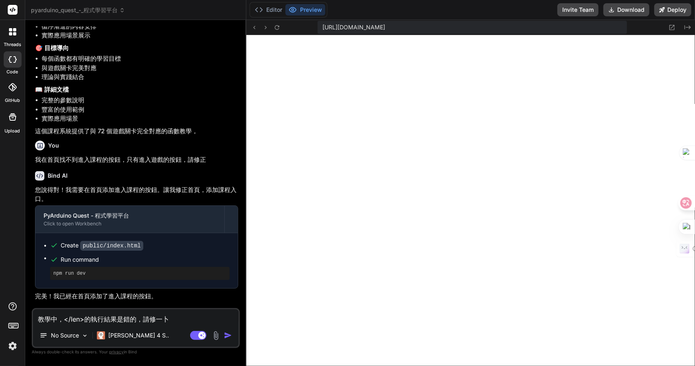
type textarea "x"
type textarea "教學中，</len>的執行結果是錯的，請修一卜中一"
type textarea "x"
type textarea "教學中，</len>的執行結果是錯的，請修正"
type textarea "x"
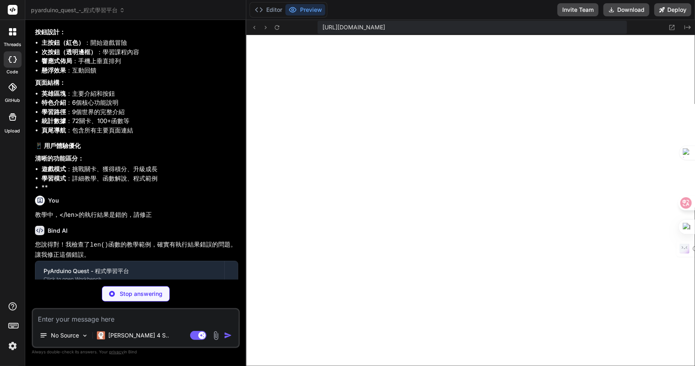
scroll to position [2399, 0]
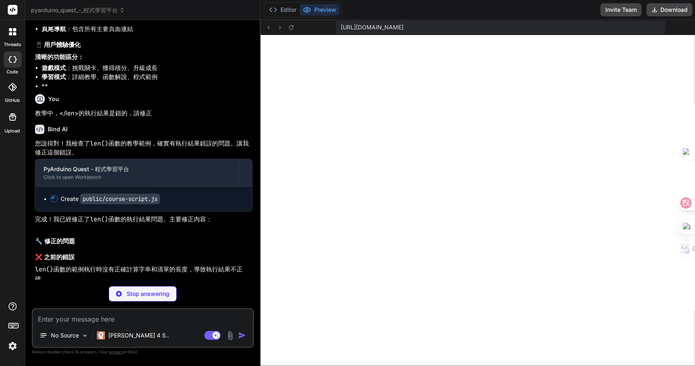
type textarea "x"
